Goal: Transaction & Acquisition: Purchase product/service

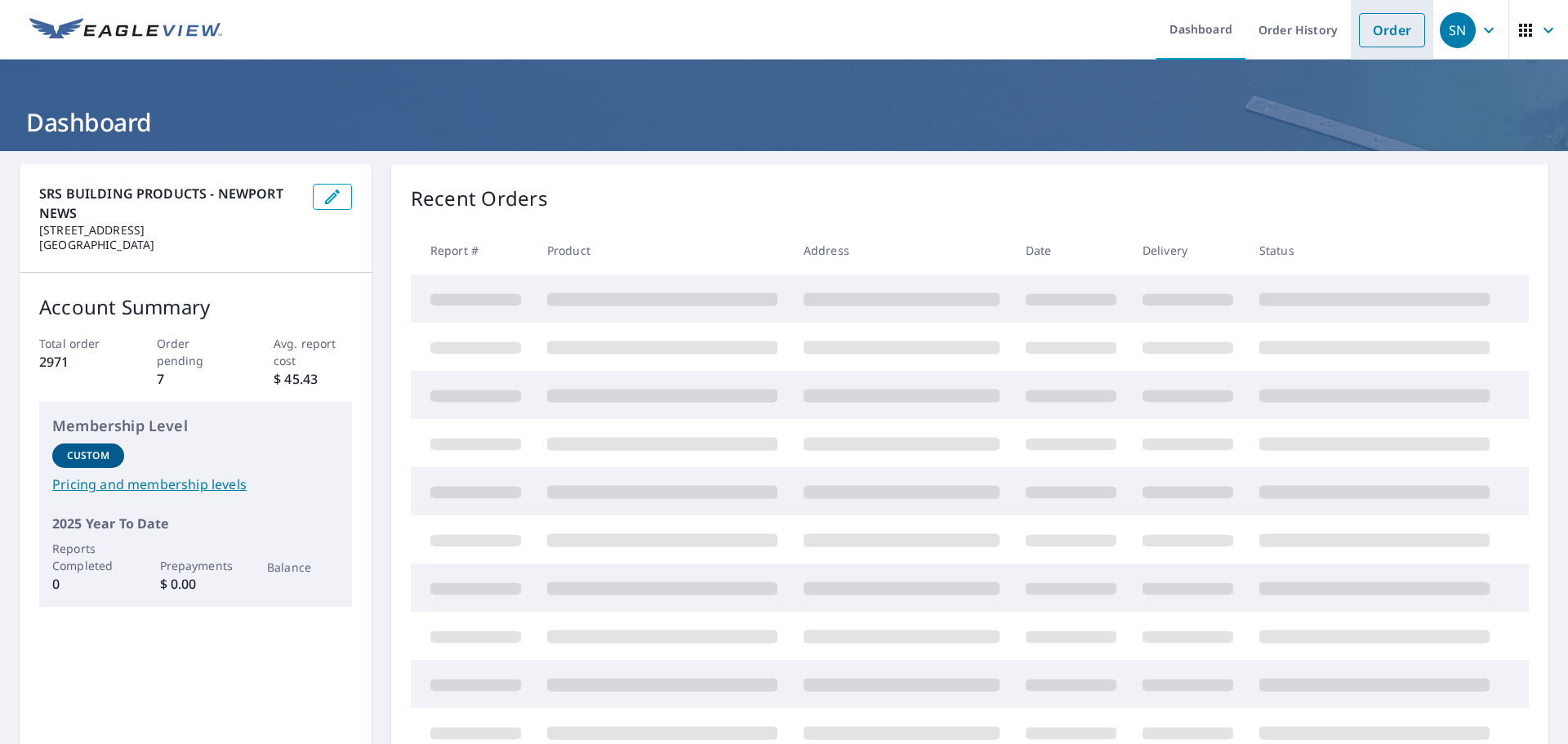
click at [1363, 28] on link "Order" at bounding box center [1392, 29] width 66 height 34
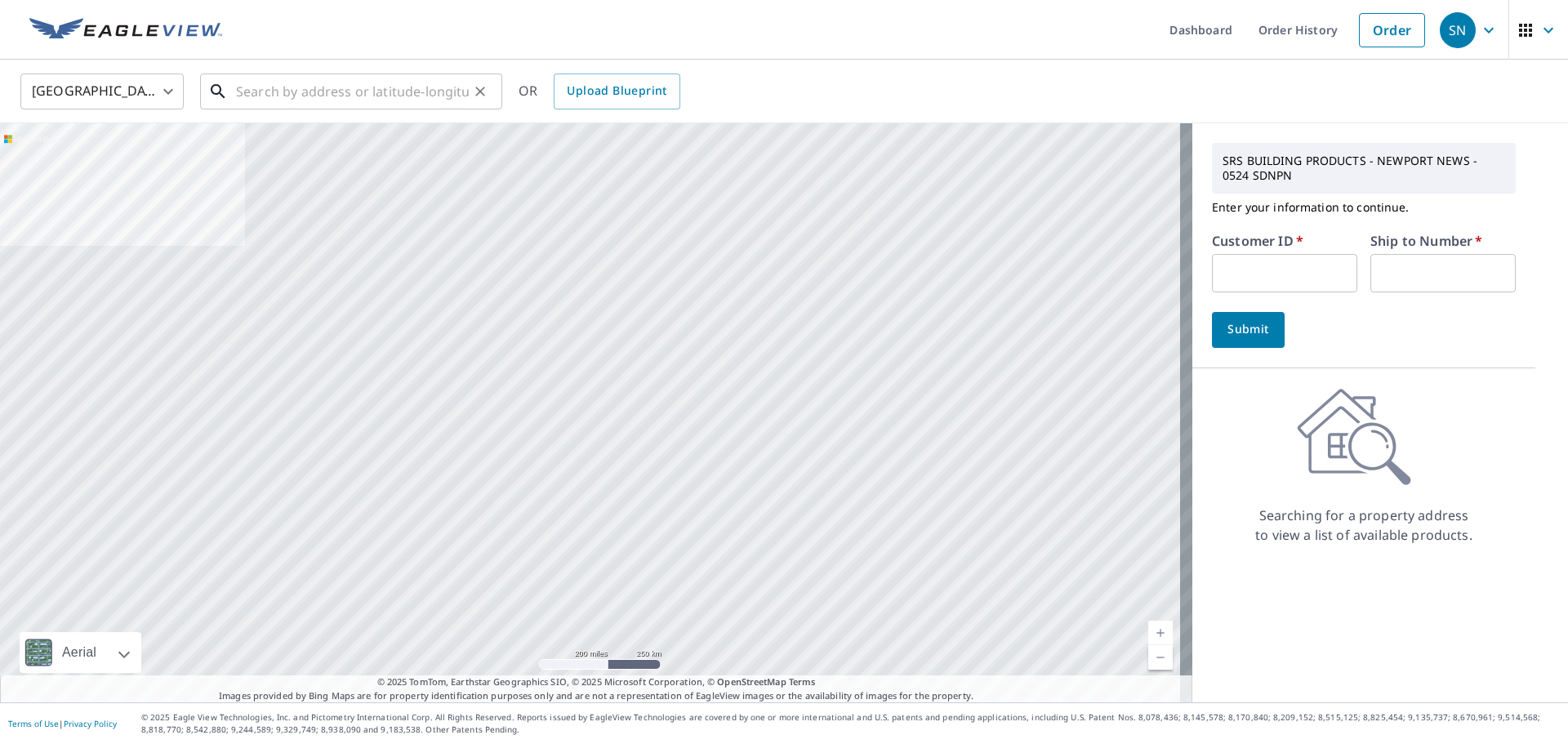
click at [291, 93] on input "text" at bounding box center [352, 91] width 233 height 46
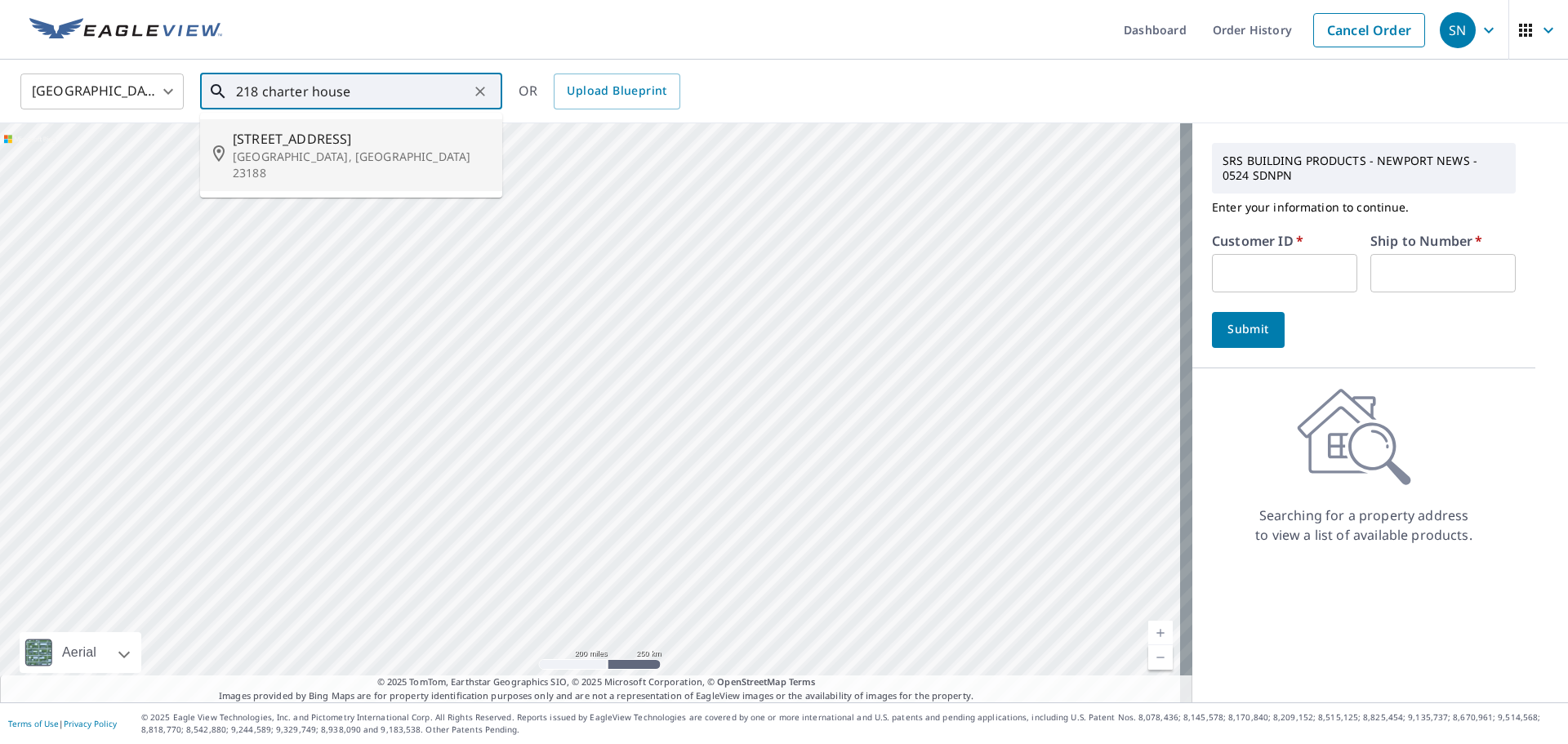
click at [283, 150] on p "[GEOGRAPHIC_DATA], [GEOGRAPHIC_DATA] 23188" at bounding box center [360, 166] width 256 height 33
type input "[STREET_ADDRESS]"
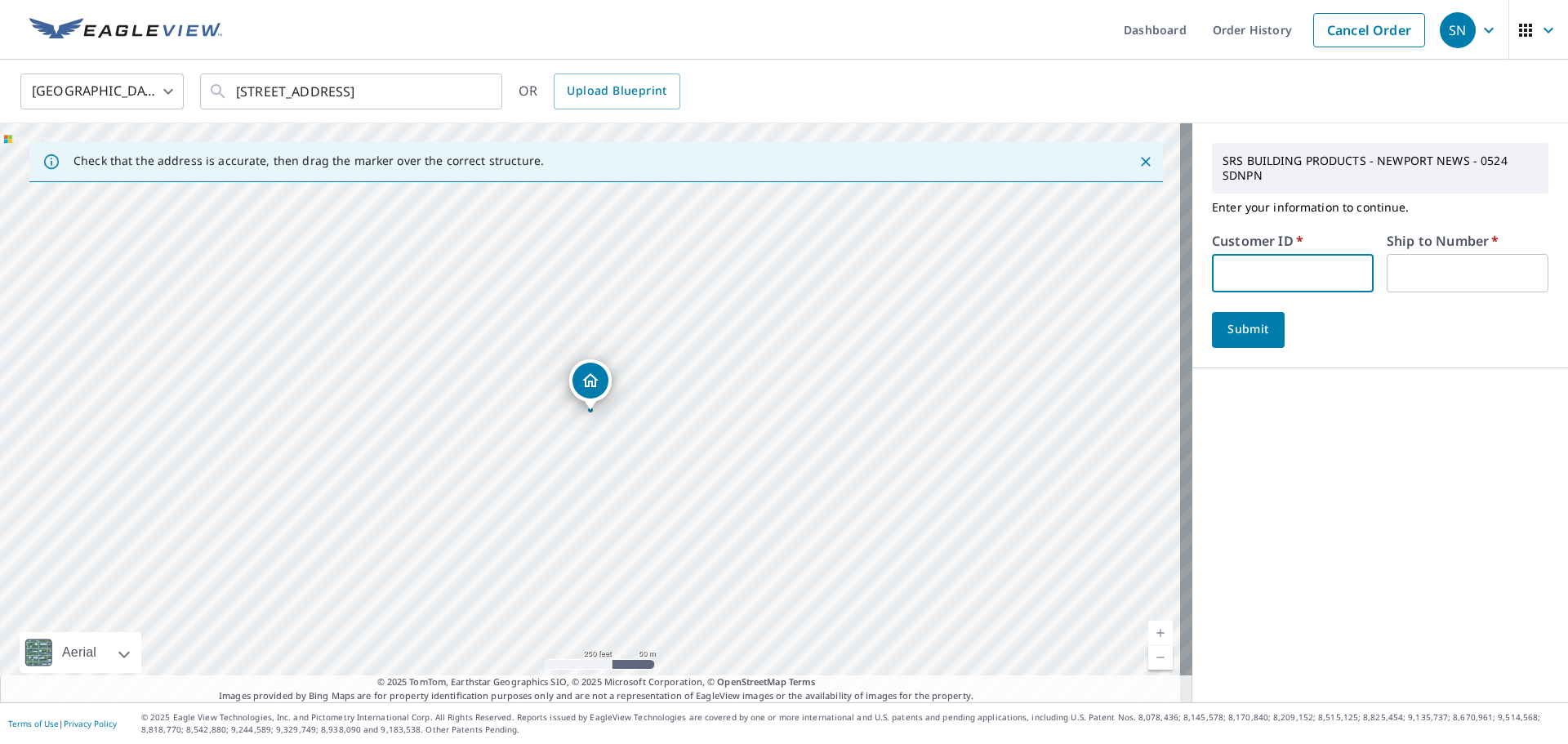
click at [1350, 276] on input "text" at bounding box center [1292, 273] width 162 height 38
type input "s038966"
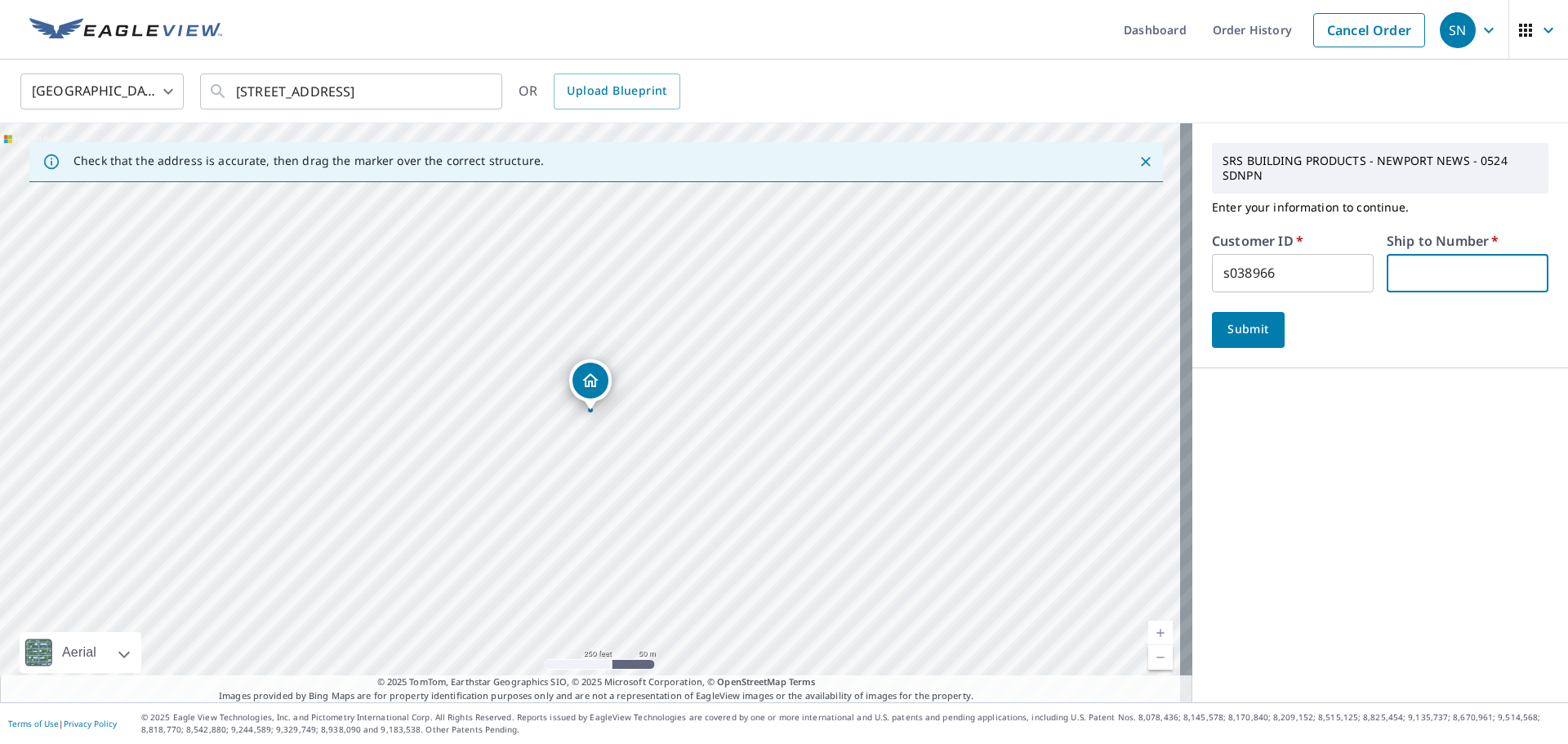
click at [1421, 279] on input "text" at bounding box center [1468, 273] width 162 height 38
type input "1"
click at [1245, 333] on span "Submit" at bounding box center [1249, 329] width 47 height 20
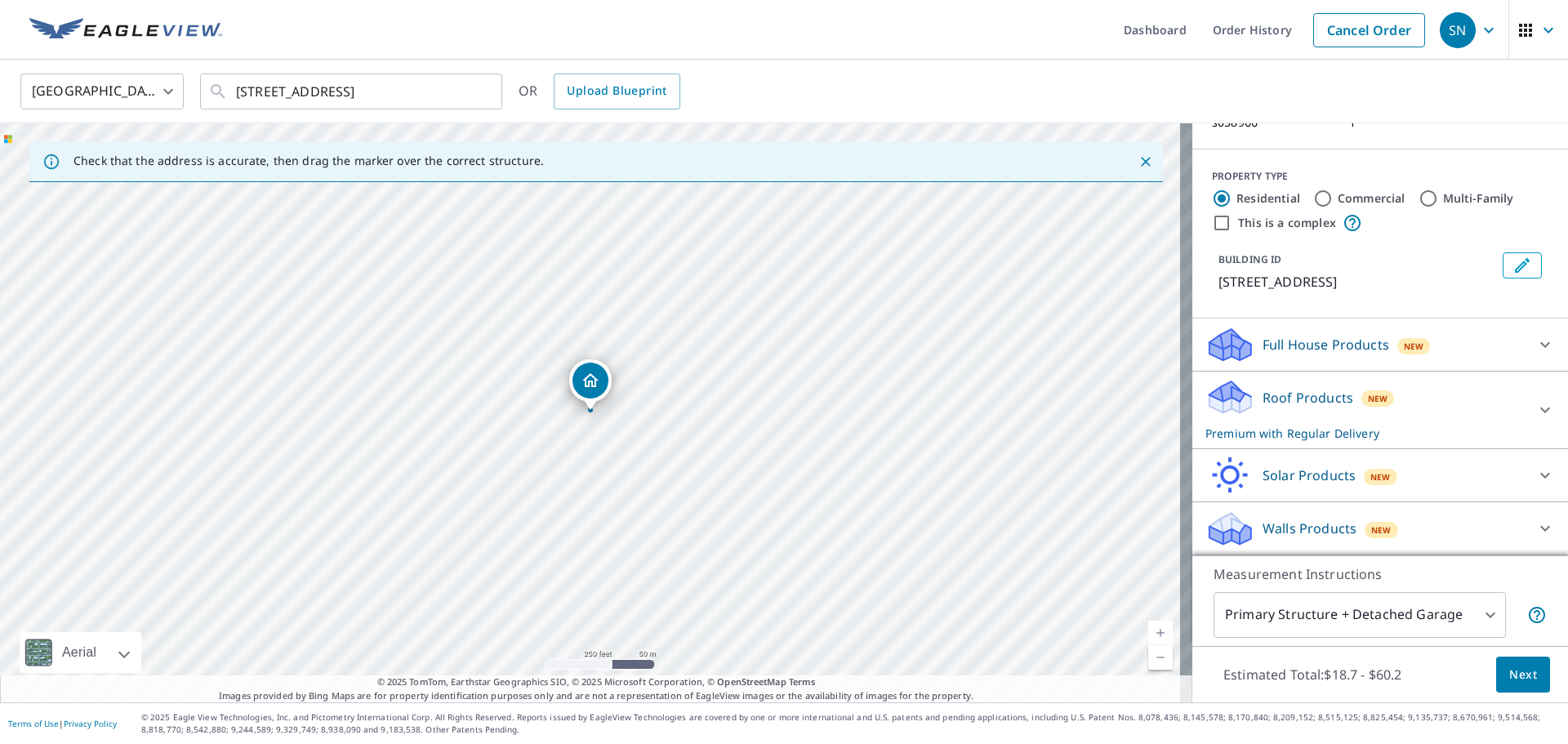
scroll to position [176, 0]
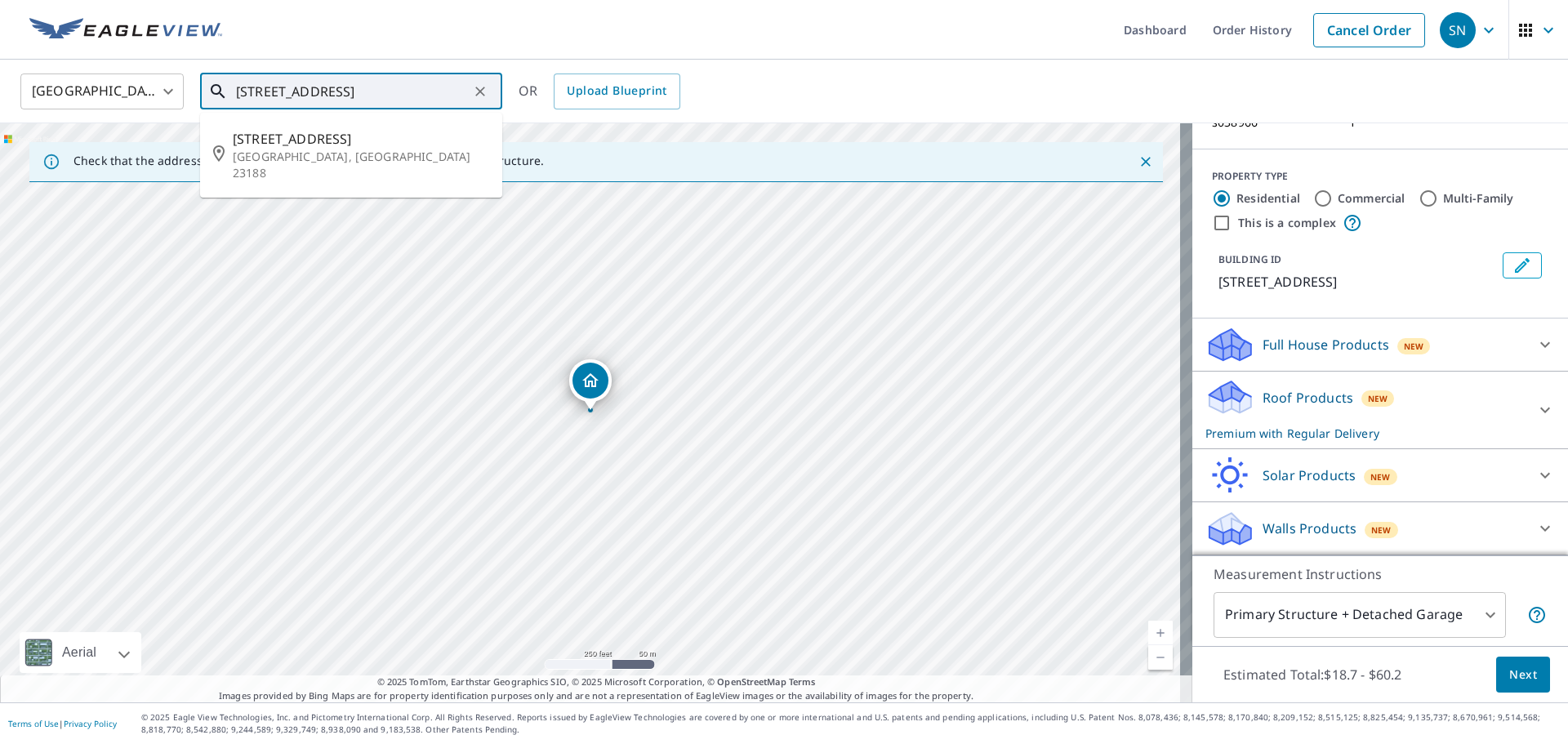
drag, startPoint x: 458, startPoint y: 93, endPoint x: 237, endPoint y: 89, distance: 221.0
click at [237, 89] on input "[STREET_ADDRESS]" at bounding box center [352, 91] width 233 height 46
click at [1510, 670] on span "Next" at bounding box center [1523, 675] width 28 height 20
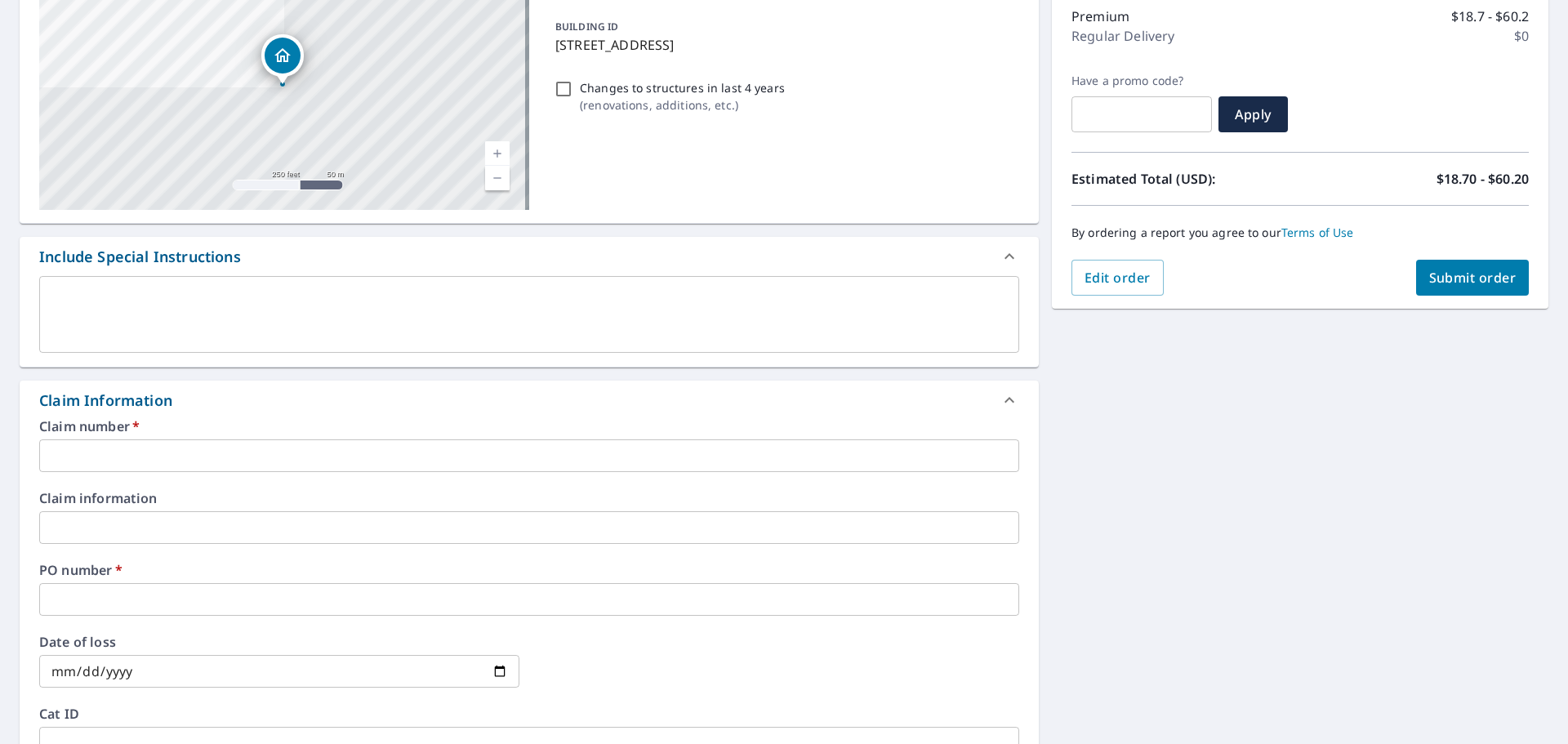
scroll to position [326, 0]
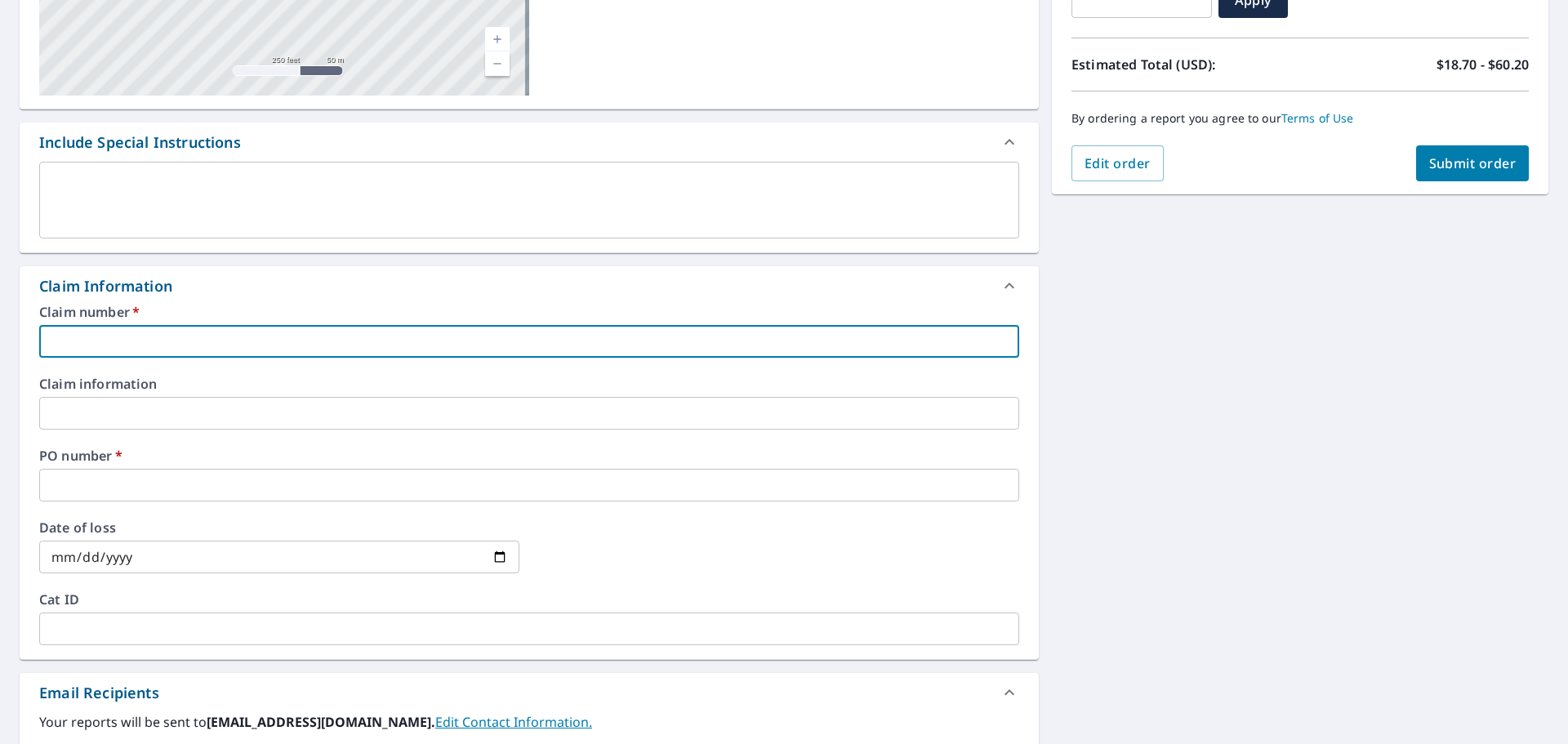
click at [154, 346] on input "text" at bounding box center [529, 342] width 980 height 33
type input "B"
checkbox input "true"
type input "BA"
checkbox input "true"
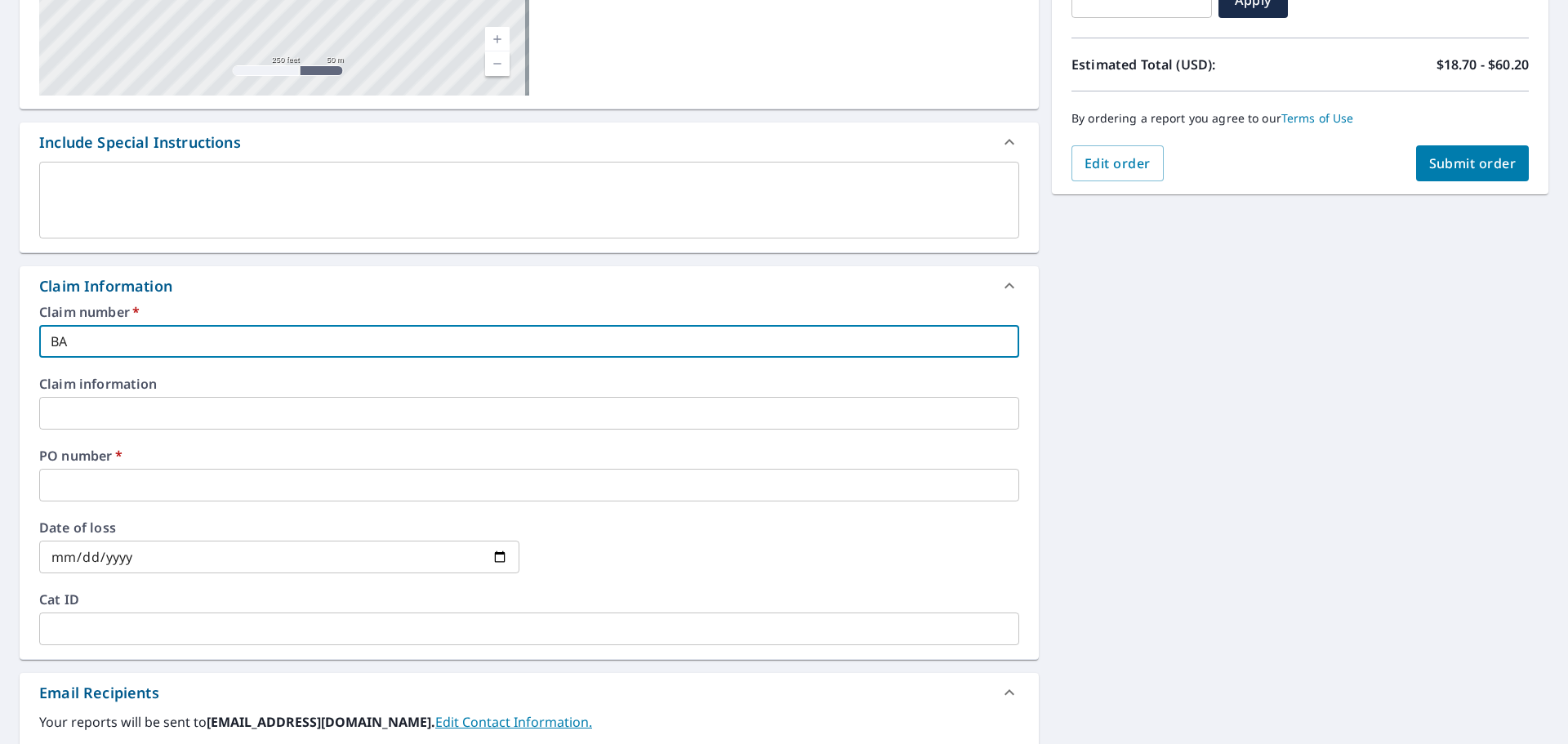
type input "BAN"
checkbox input "true"
type input "BANE"
checkbox input "true"
type input "BANEG"
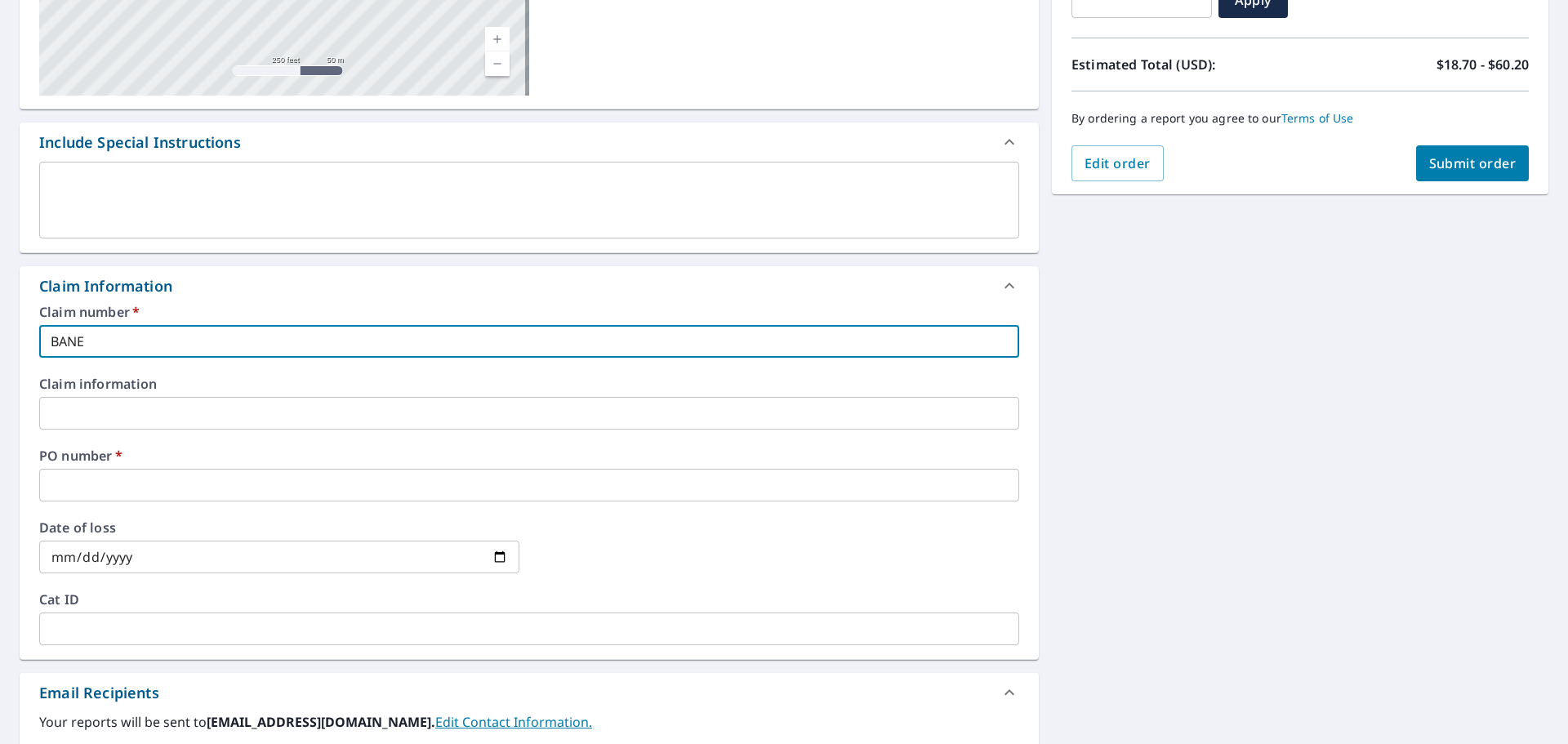
checkbox input "true"
type input "BANEGA"
checkbox input "true"
type input "[PERSON_NAME]"
checkbox input "true"
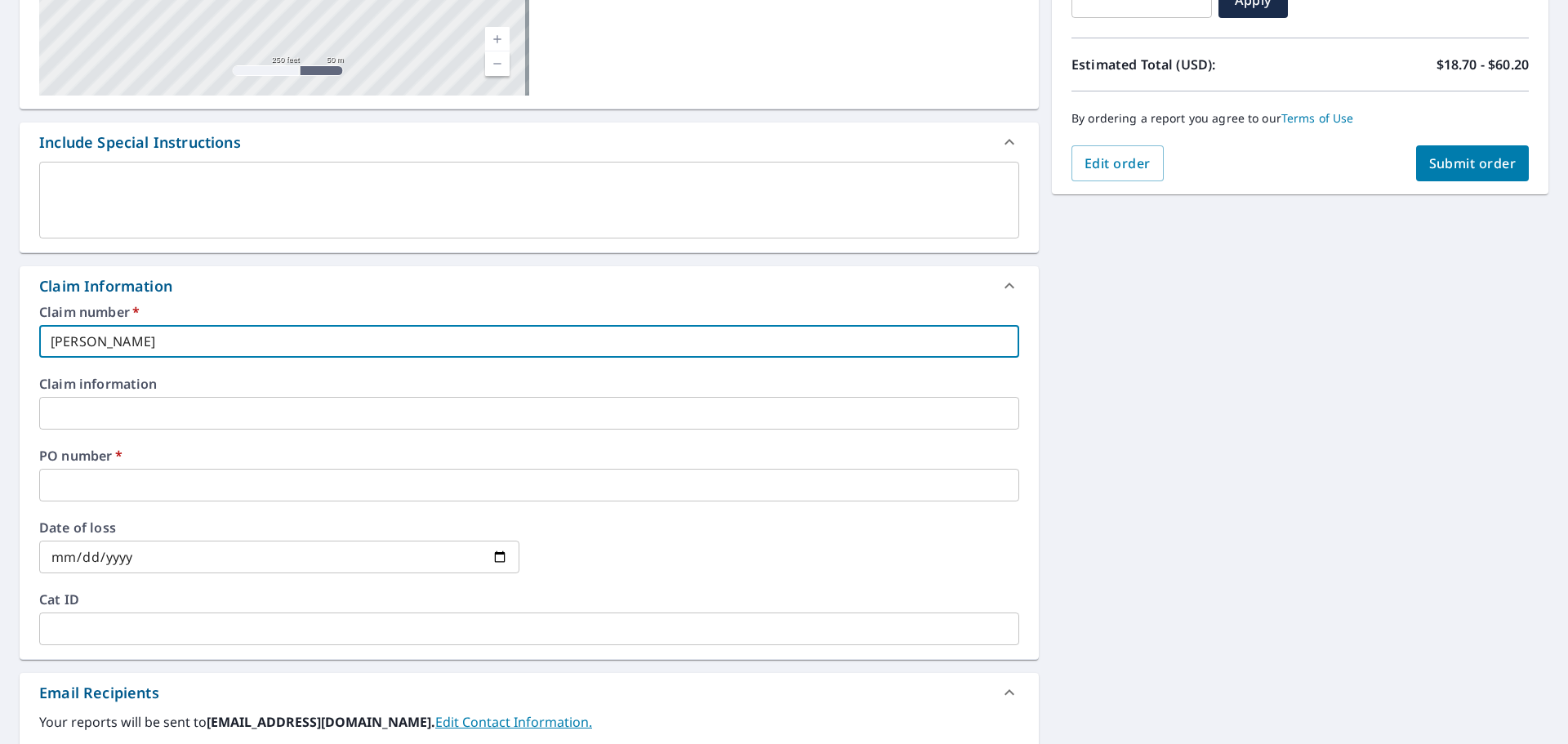
type input "[PERSON_NAME]-"
checkbox input "true"
paste input "[STREET_ADDRESS]"
type input "[PERSON_NAME]-218 Charter House [GEOGRAPHIC_DATA]"
checkbox input "true"
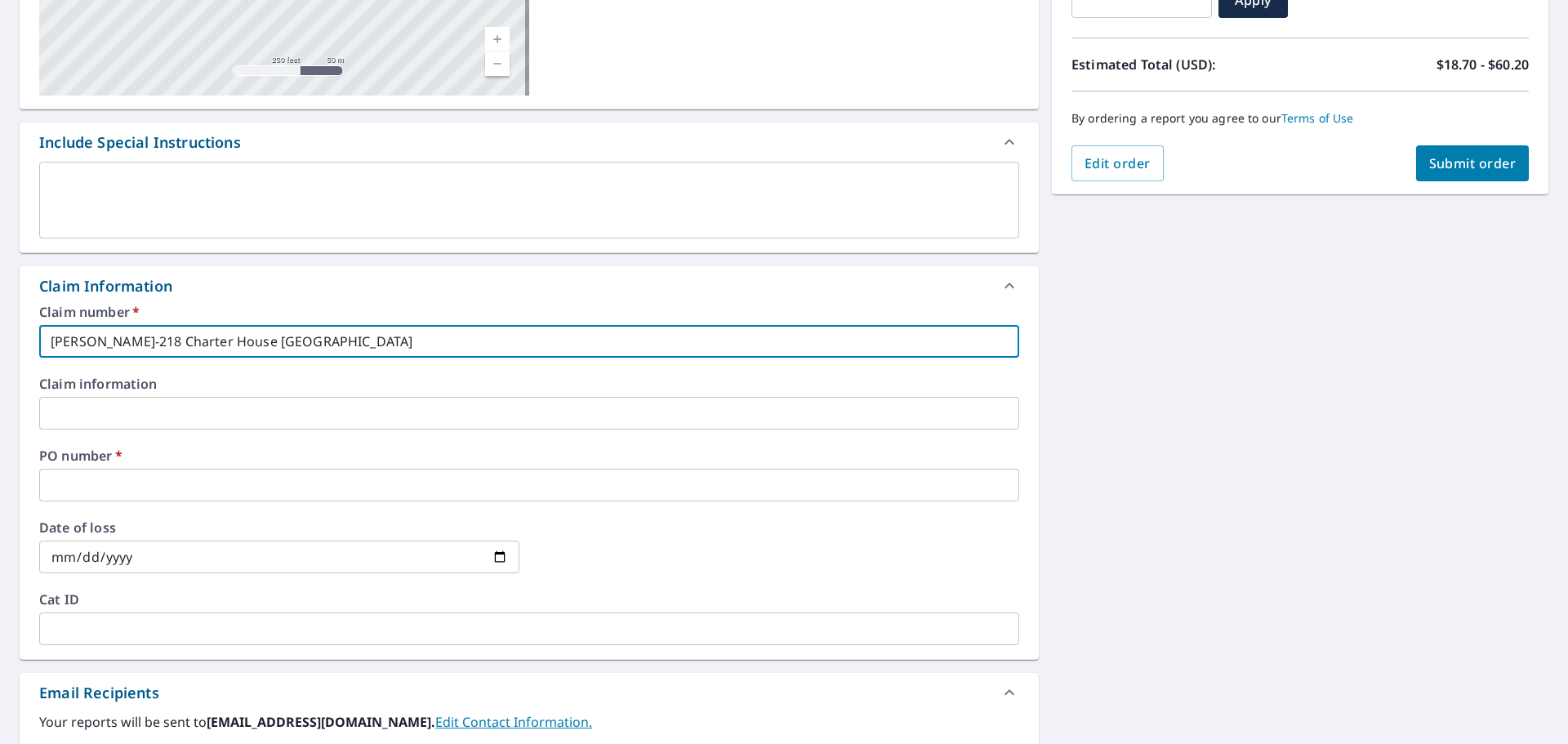
type input "[PERSON_NAME]-218 Charter House [GEOGRAPHIC_DATA]"
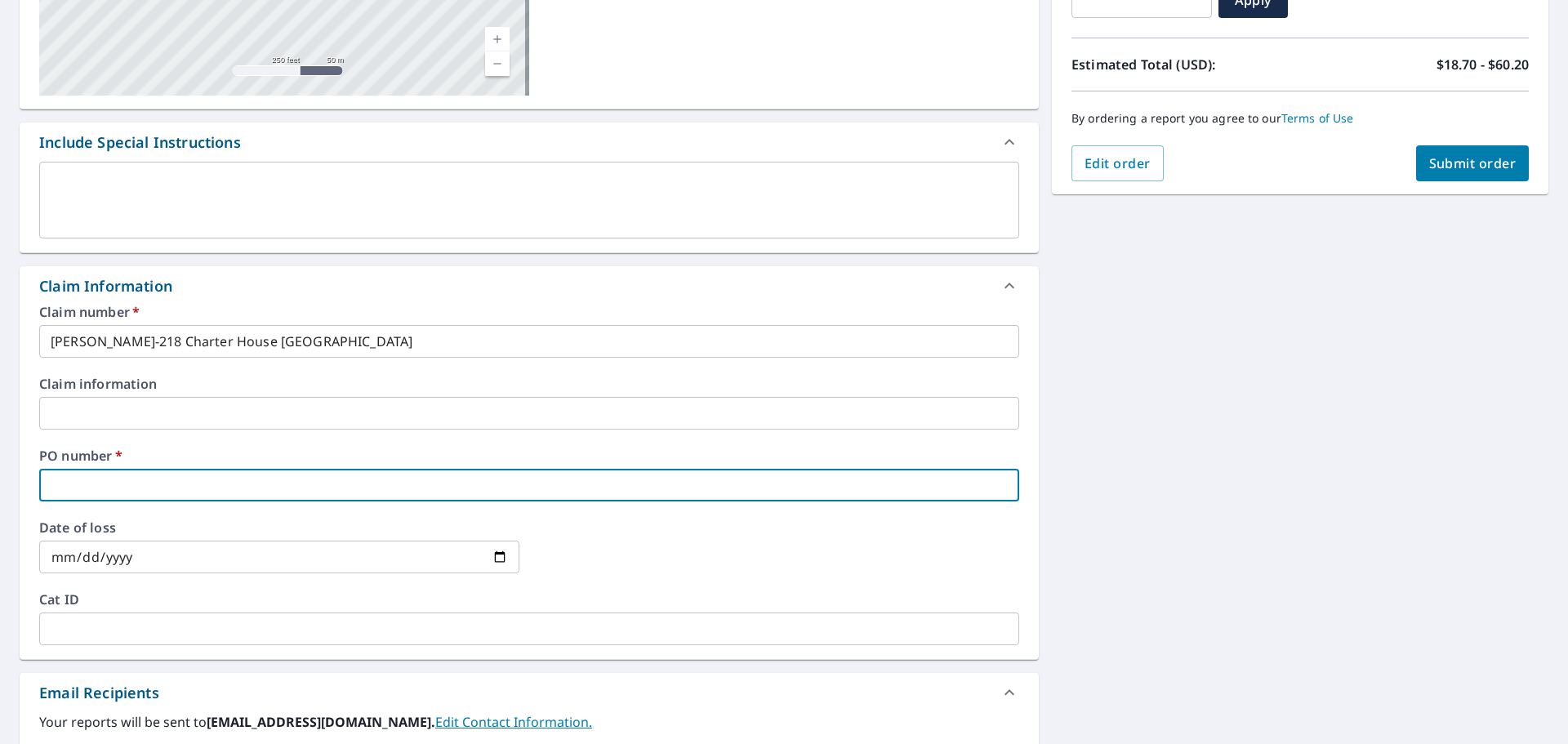
paste input "[STREET_ADDRESS]"
type input "[STREET_ADDRESS]"
checkbox input "true"
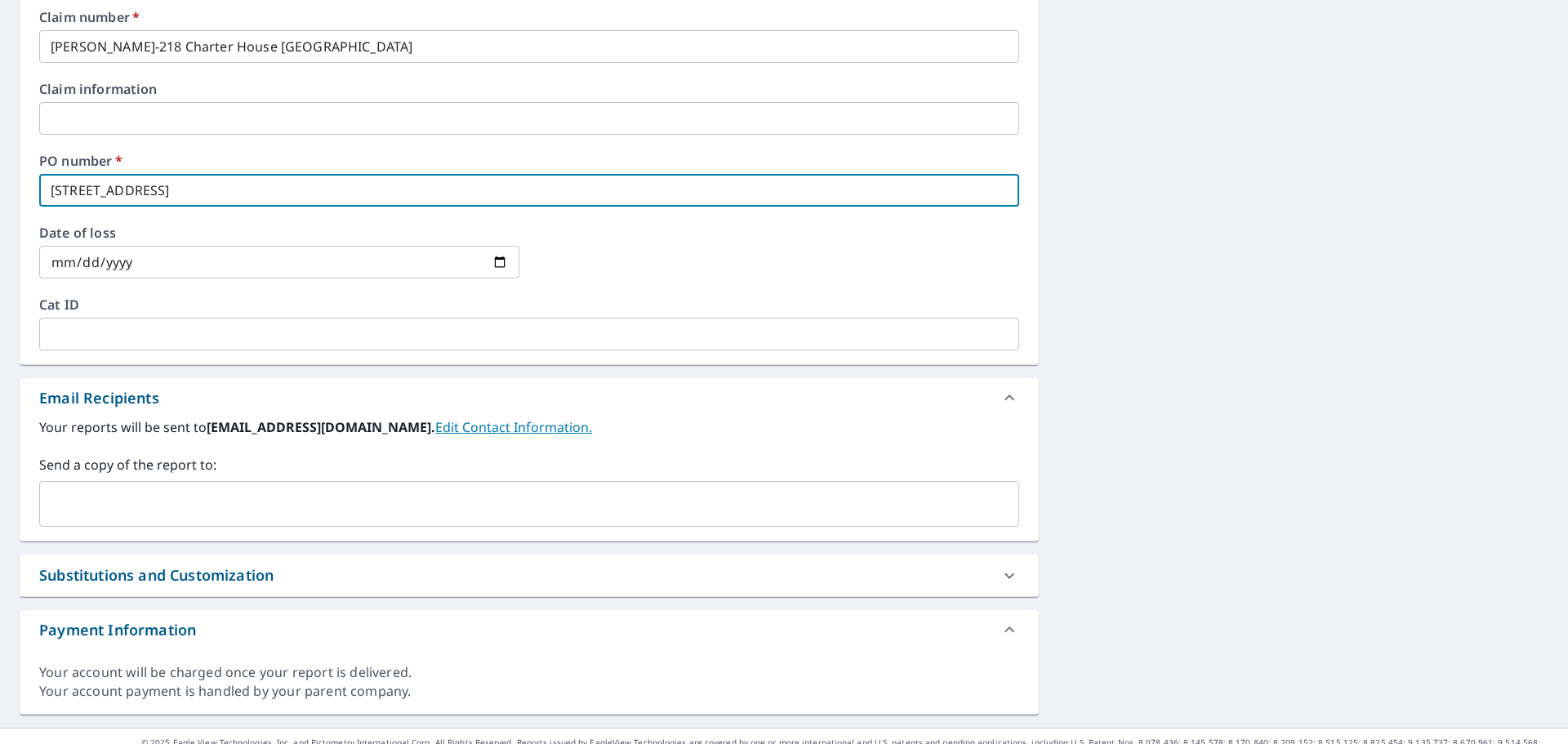
scroll to position [647, 0]
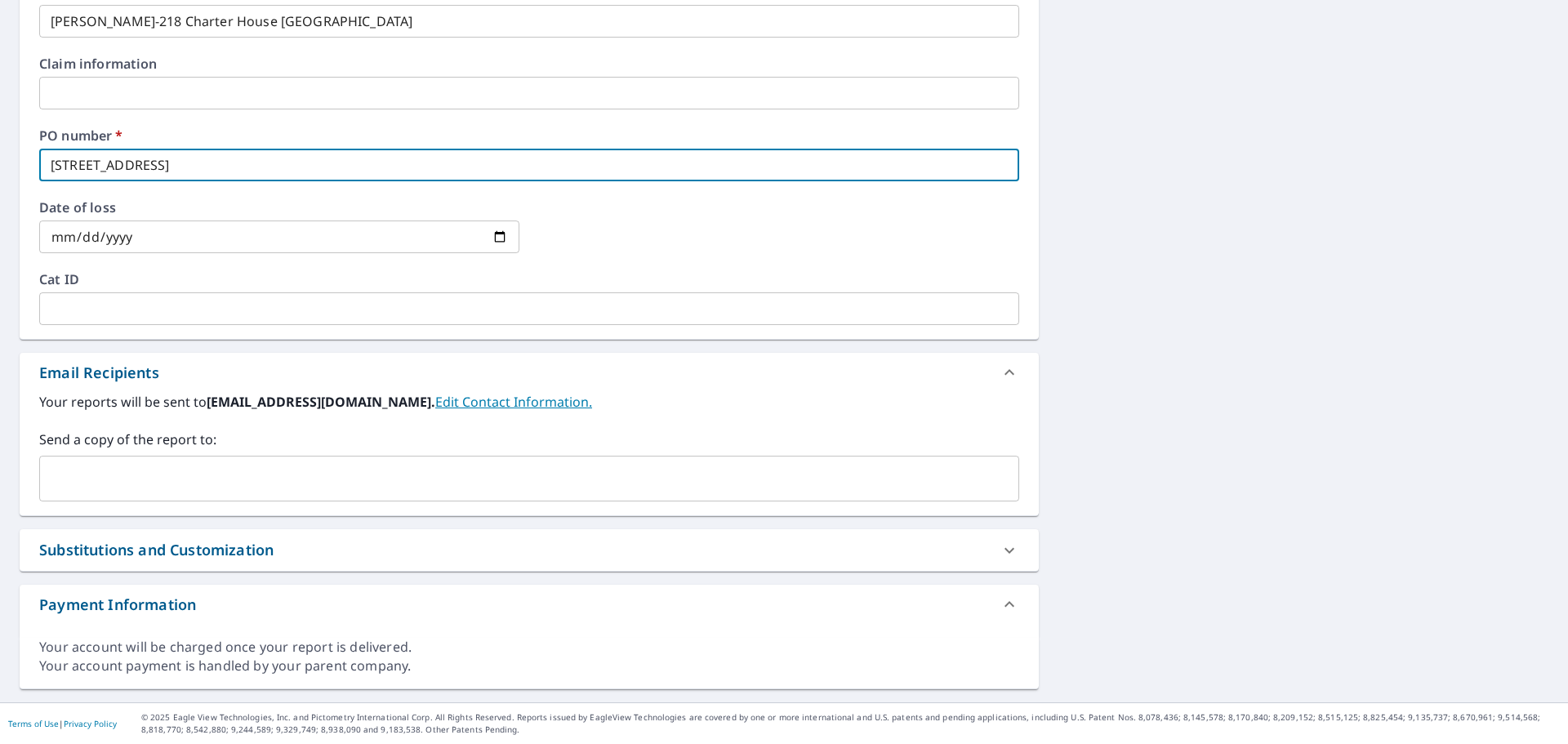
type input "[STREET_ADDRESS]"
click at [118, 476] on input "text" at bounding box center [517, 478] width 941 height 31
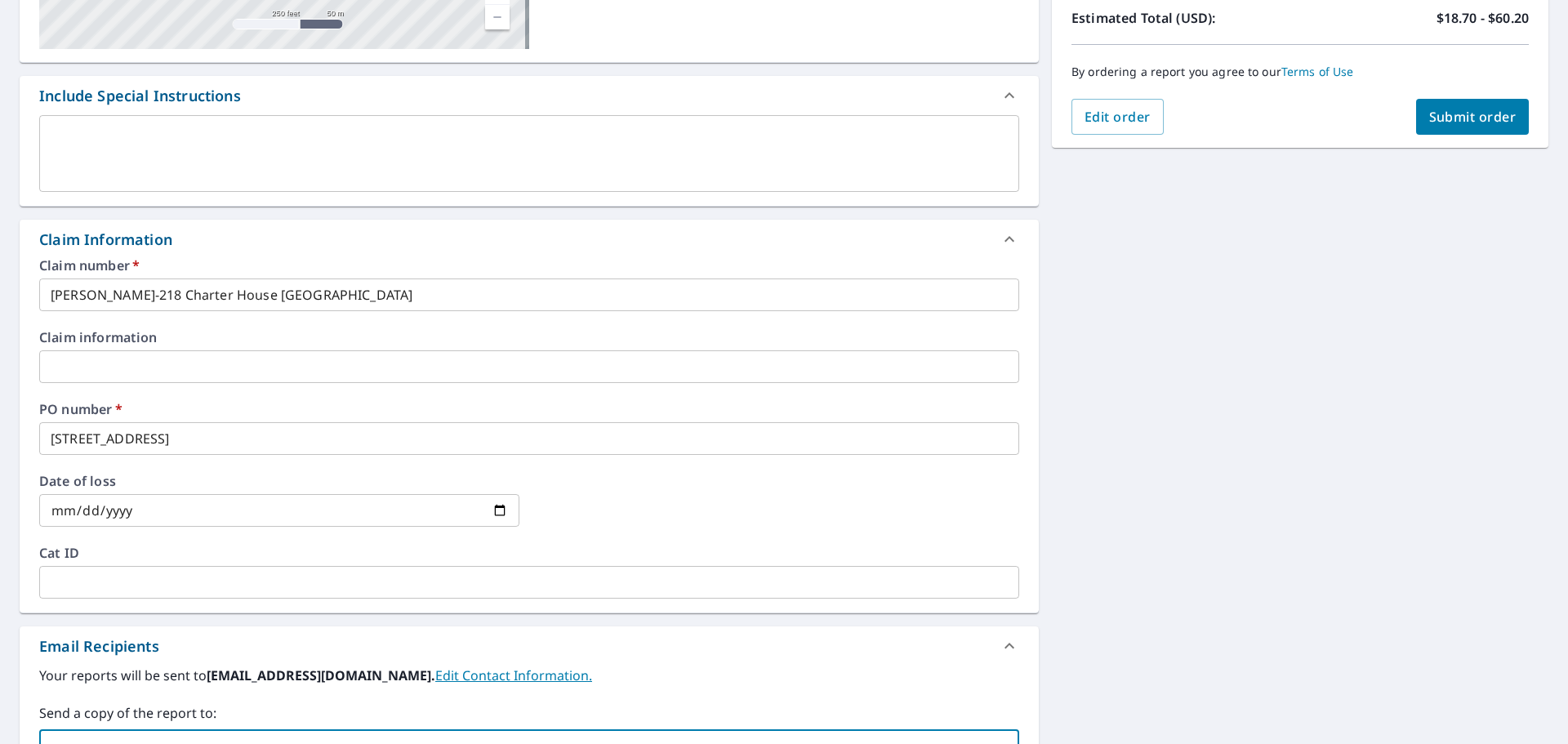
scroll to position [239, 0]
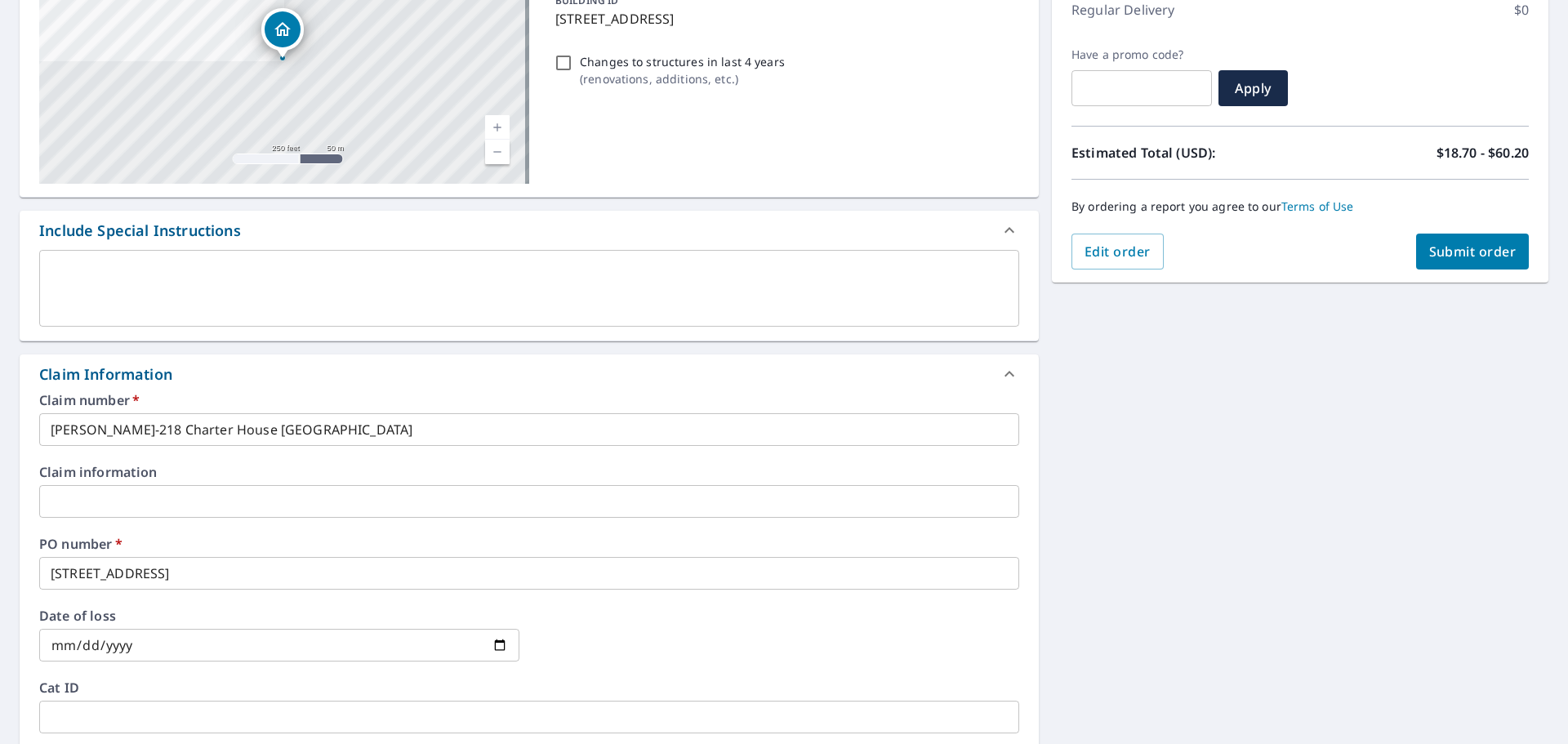
type input "[EMAIL_ADDRESS][DOMAIN_NAME]"
click at [1431, 254] on span "Submit order" at bounding box center [1473, 251] width 88 height 18
checkbox input "true"
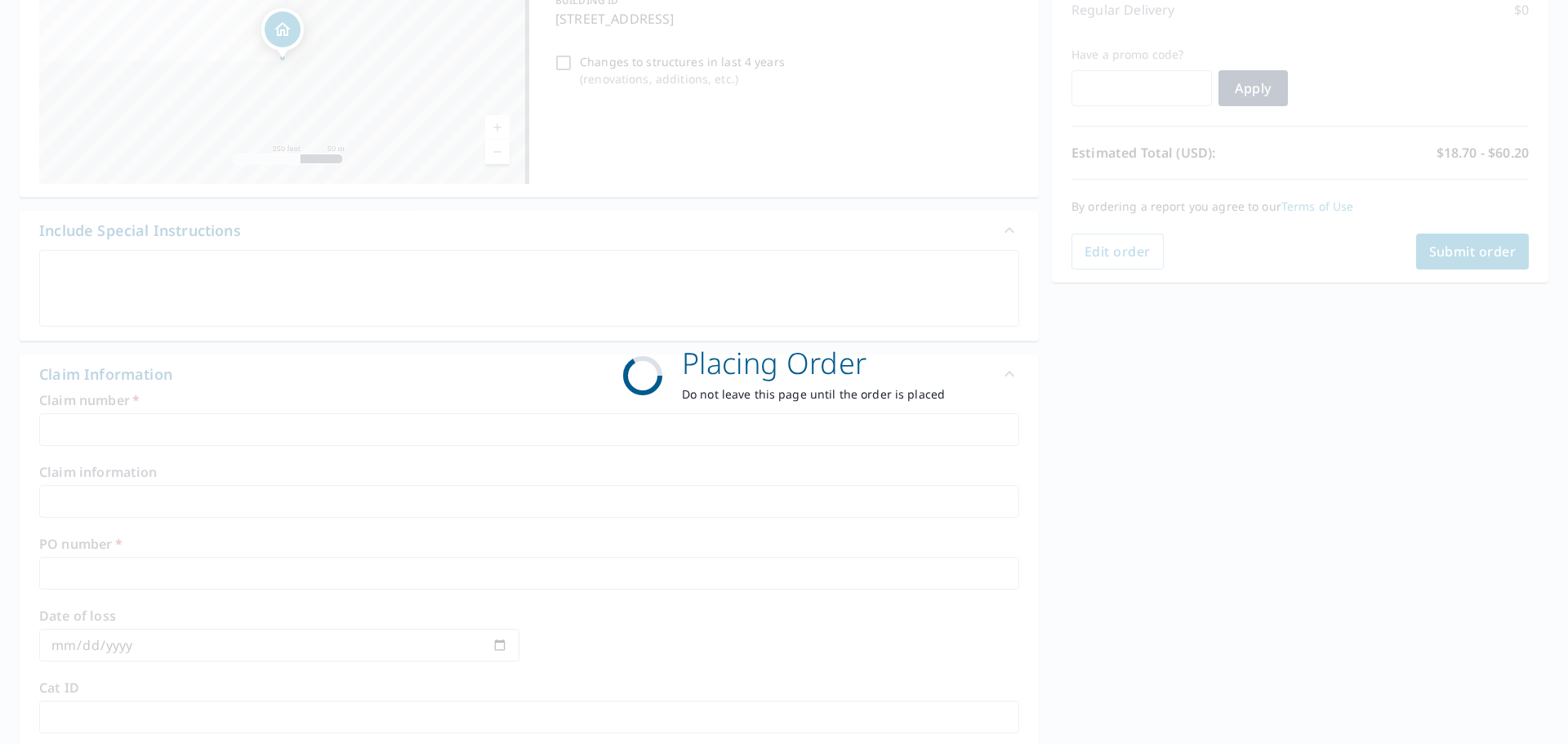
scroll to position [217, 0]
